Goal: Information Seeking & Learning: Learn about a topic

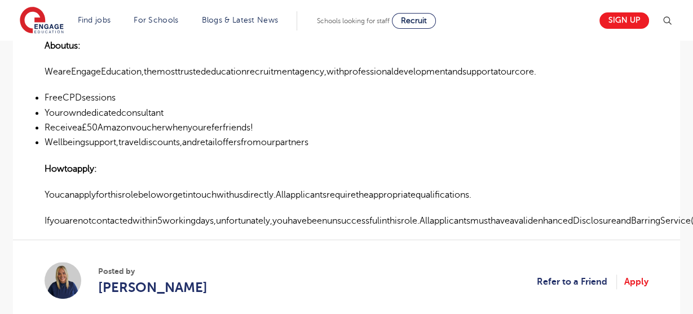
scroll to position [848, 0]
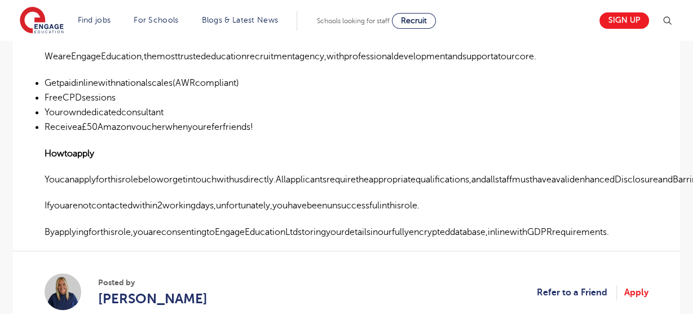
scroll to position [752, 0]
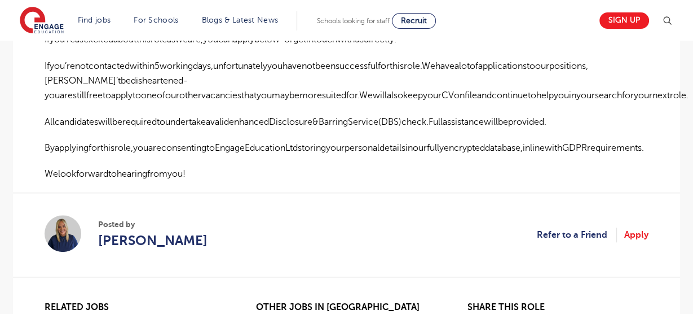
scroll to position [781, 0]
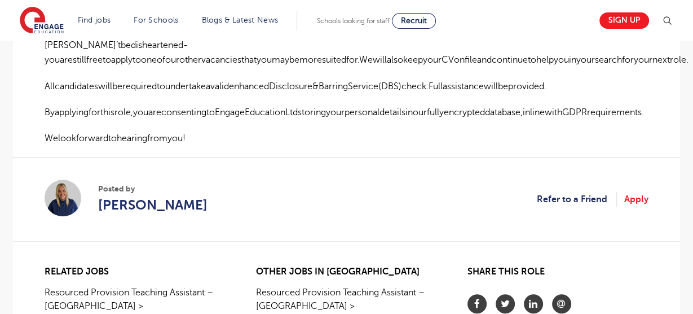
scroll to position [835, 0]
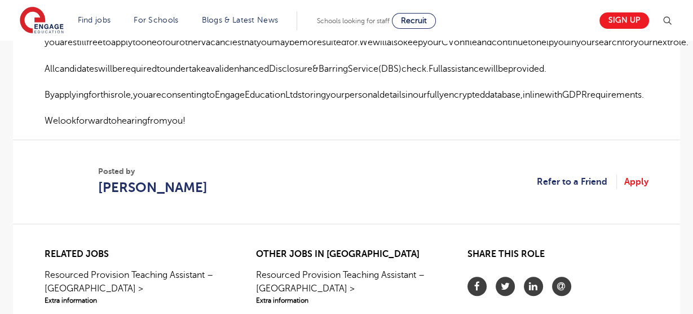
scroll to position [835, 0]
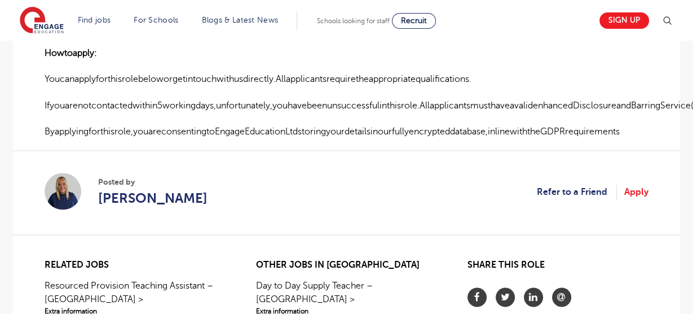
scroll to position [1173, 0]
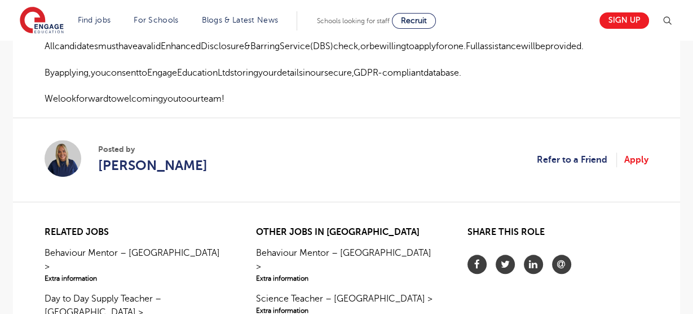
scroll to position [958, 0]
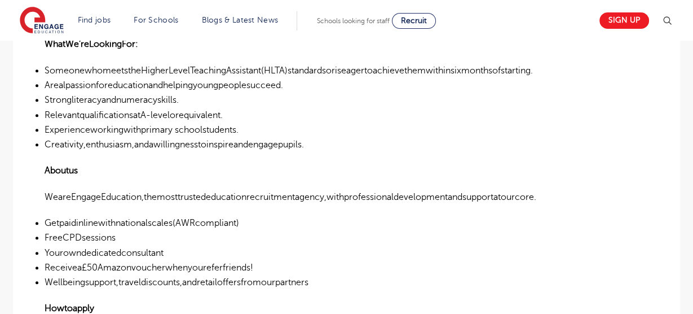
scroll to position [1095, 0]
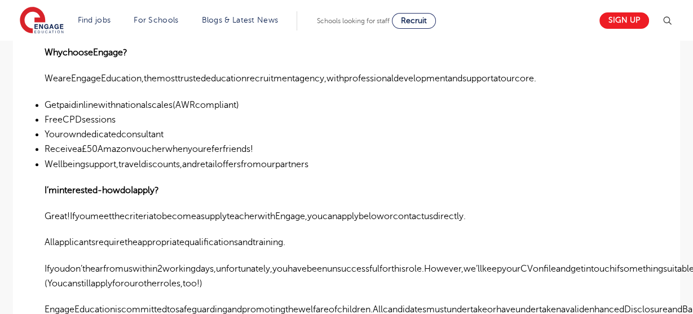
scroll to position [774, 0]
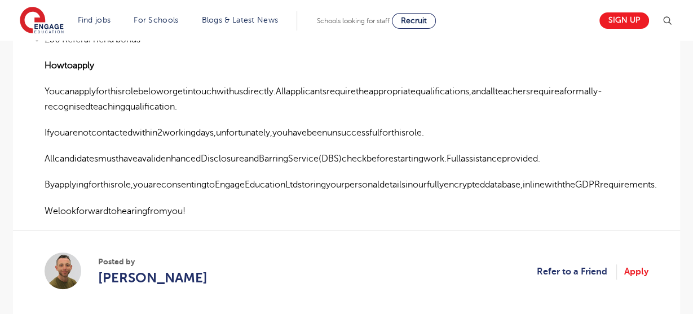
scroll to position [641, 0]
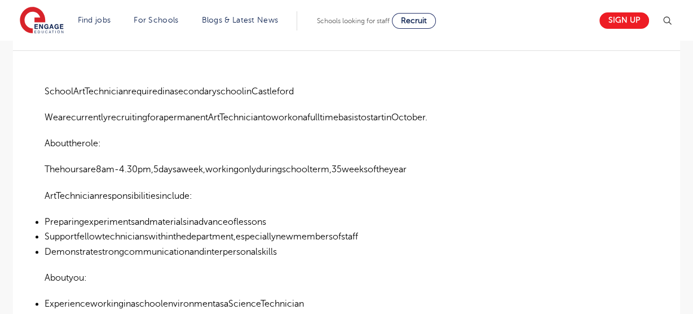
scroll to position [280, 0]
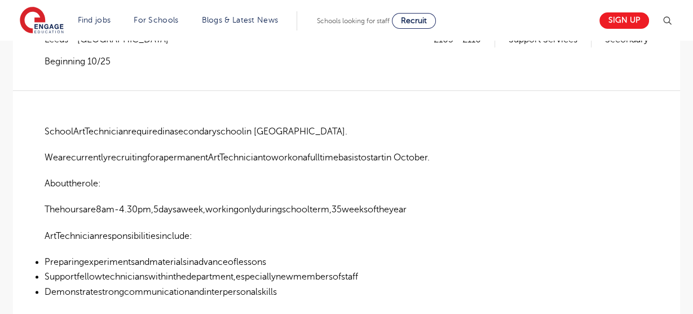
scroll to position [237, 0]
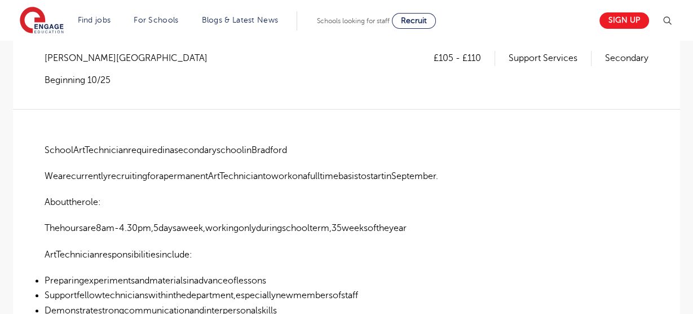
scroll to position [240, 0]
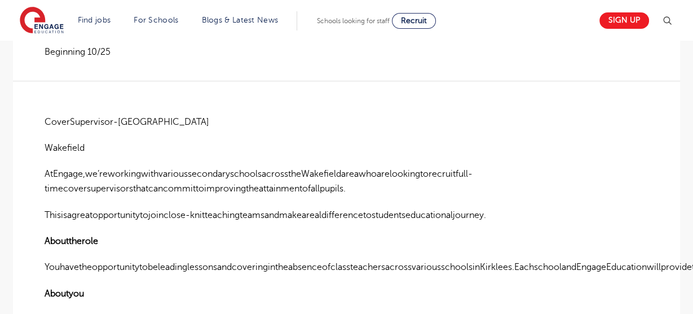
scroll to position [246, 0]
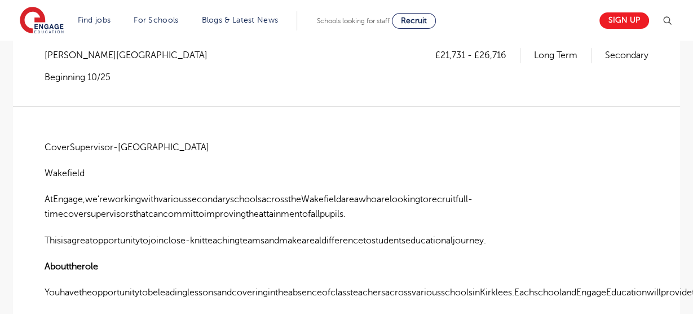
scroll to position [235, 0]
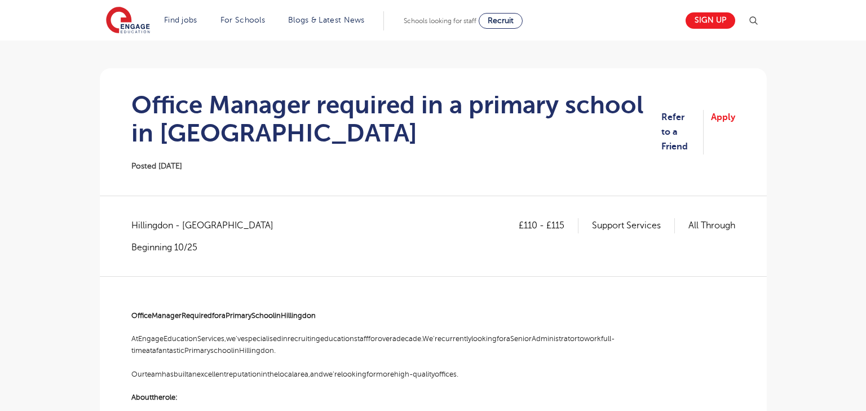
scroll to position [73, 0]
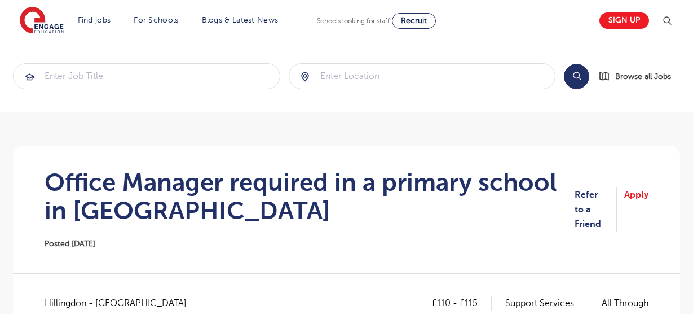
scroll to position [378, 0]
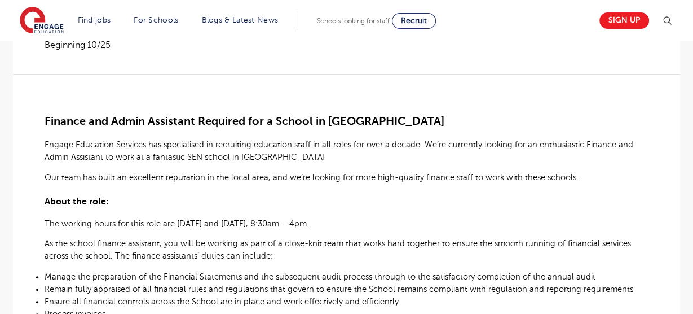
scroll to position [302, 0]
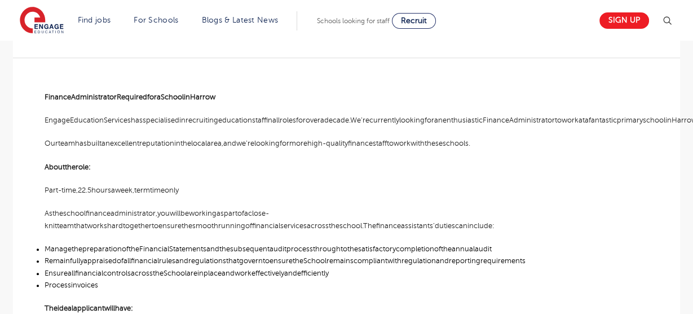
scroll to position [318, 0]
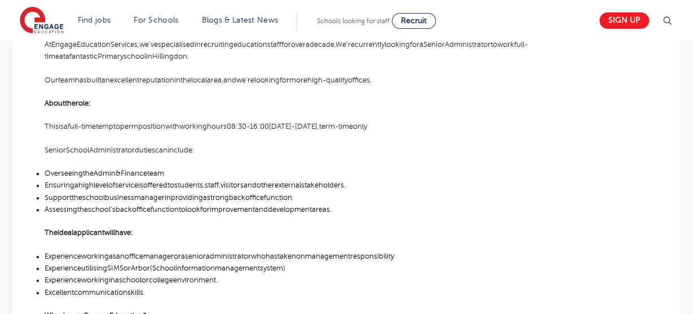
scroll to position [394, 0]
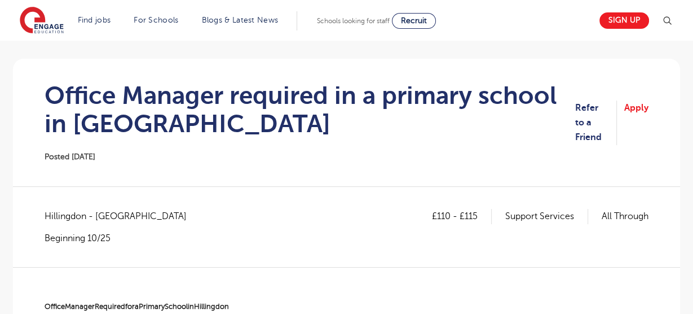
scroll to position [360, 0]
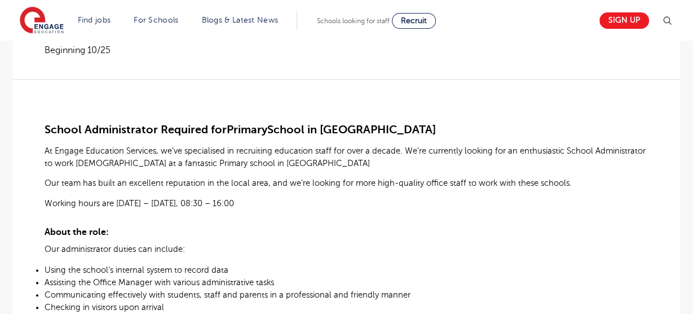
scroll to position [303, 0]
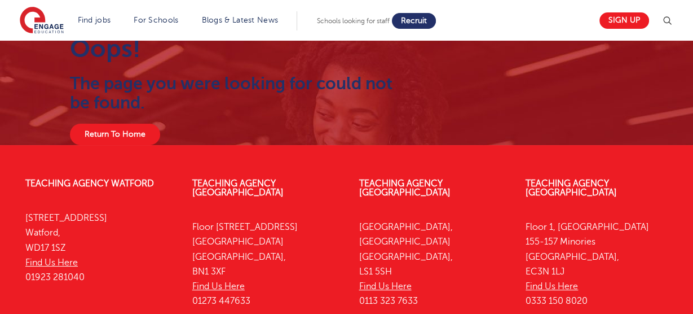
scroll to position [7, 0]
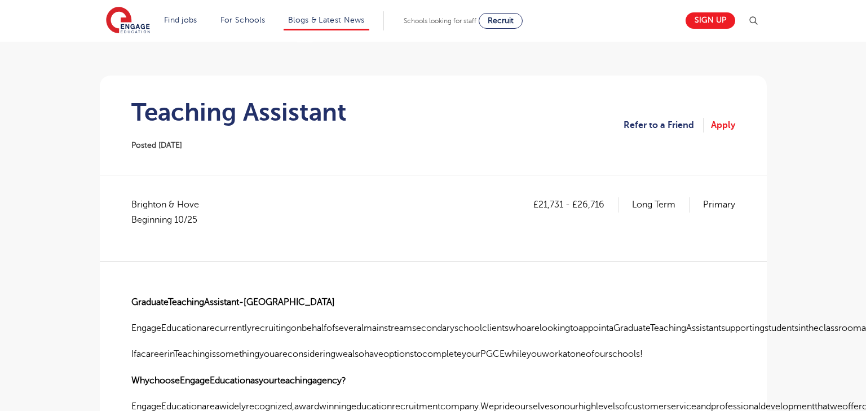
scroll to position [80, 0]
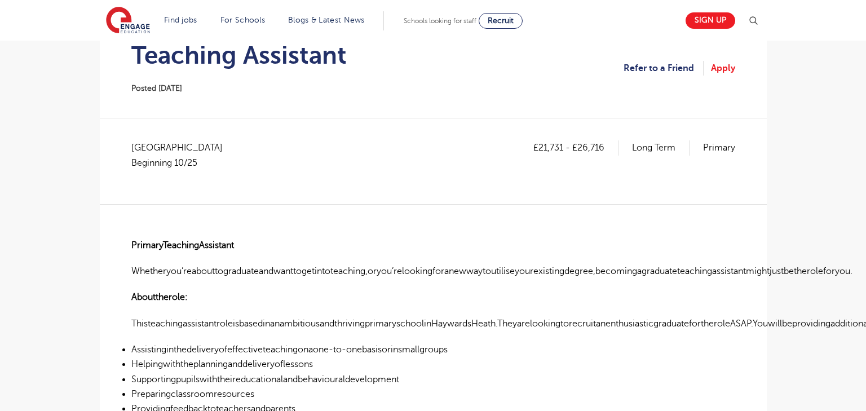
scroll to position [111, 0]
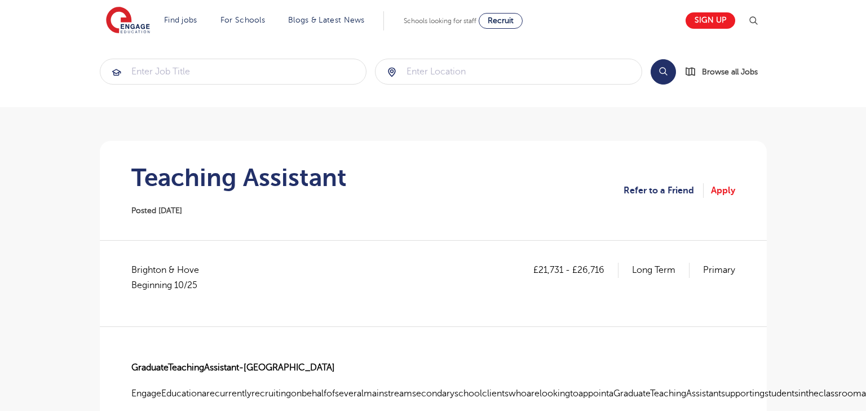
scroll to position [14, 0]
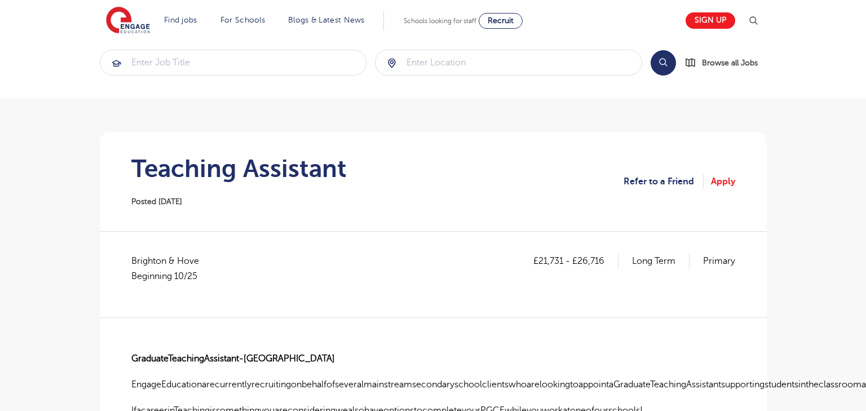
click at [268, 170] on h1 "Teaching Assistant" at bounding box center [238, 169] width 215 height 28
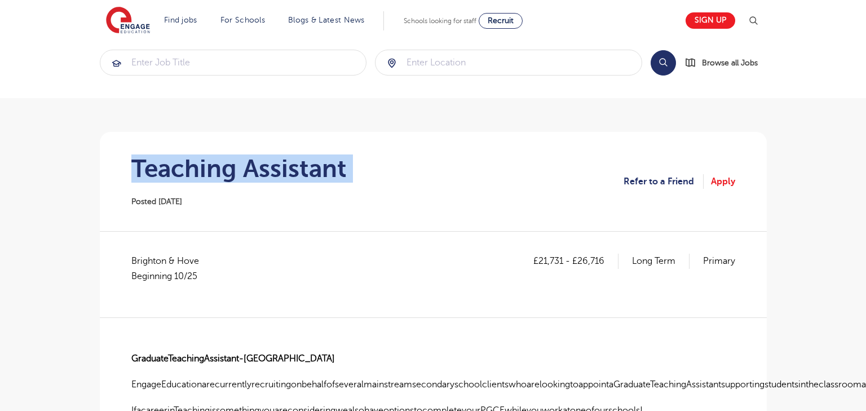
click at [268, 170] on h1 "Teaching Assistant" at bounding box center [238, 169] width 215 height 28
copy div "Teaching Assistant"
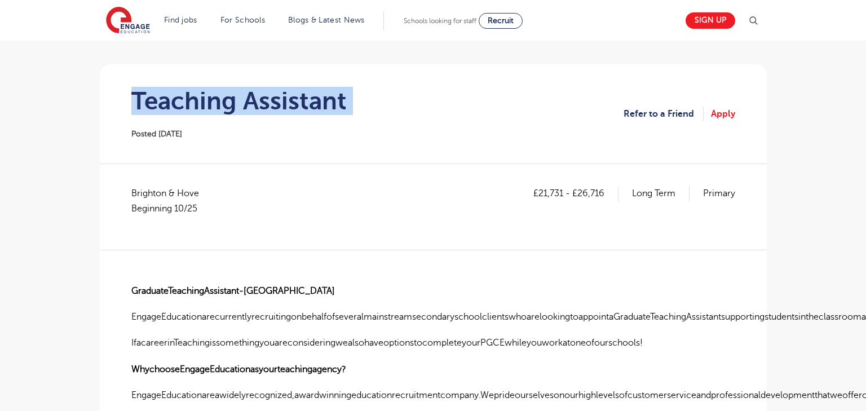
scroll to position [94, 0]
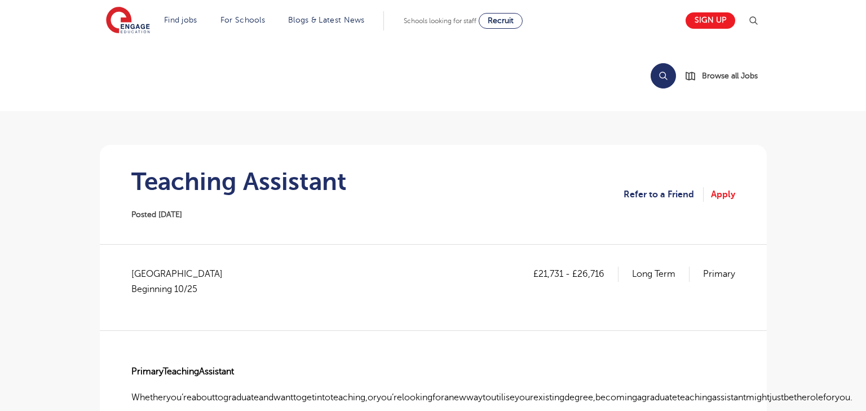
scroll to position [111, 0]
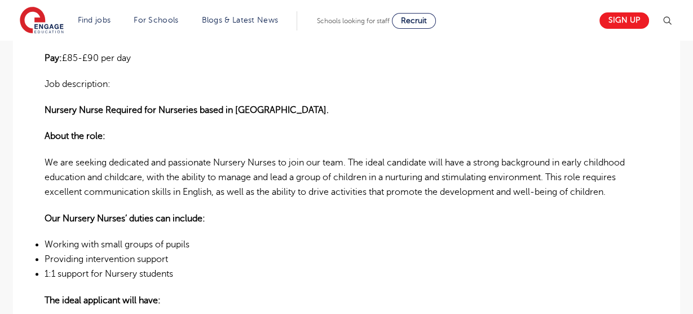
scroll to position [310, 0]
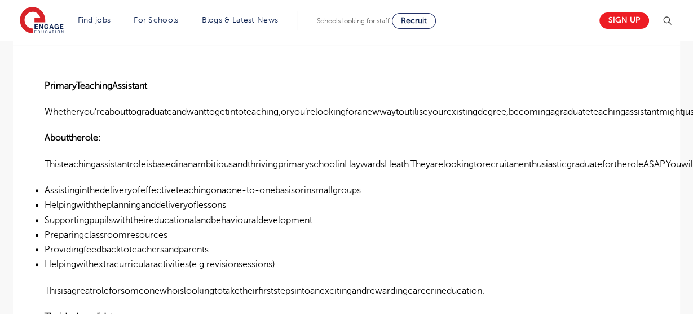
scroll to position [289, 0]
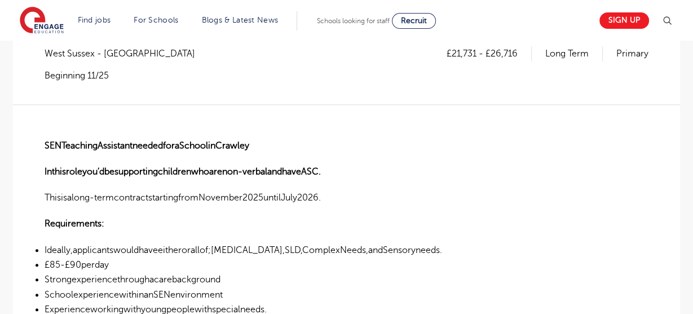
scroll to position [222, 0]
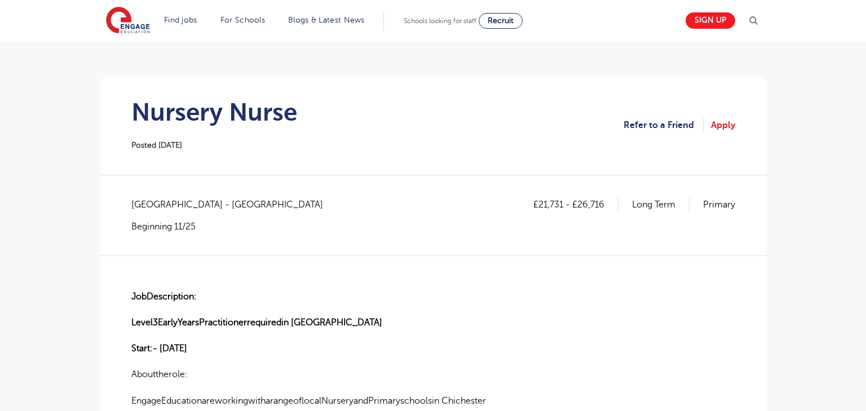
scroll to position [84, 0]
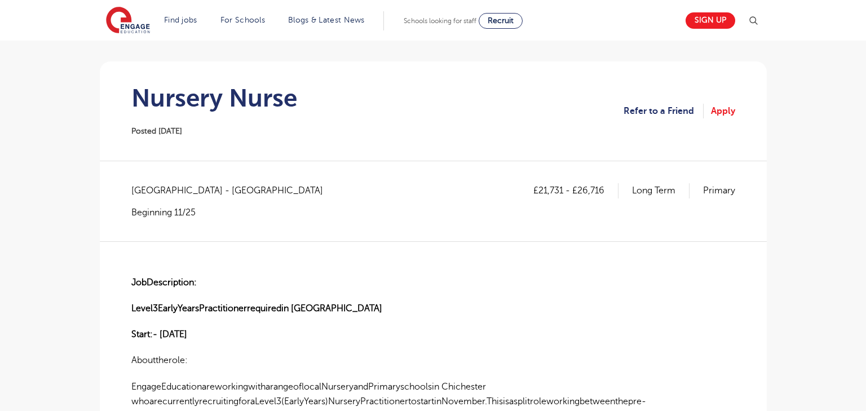
click at [216, 101] on h1 "Nursery Nurse" at bounding box center [214, 98] width 166 height 28
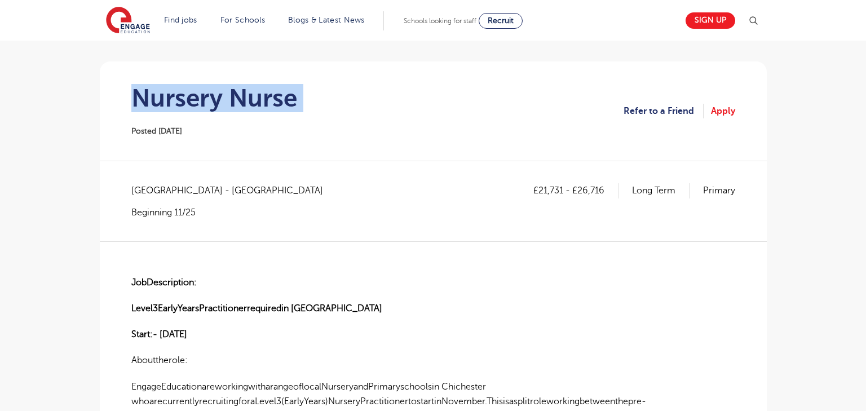
click at [216, 101] on h1 "Nursery Nurse" at bounding box center [214, 98] width 166 height 28
copy div "Nursery Nurse"
